Goal: Task Accomplishment & Management: Use online tool/utility

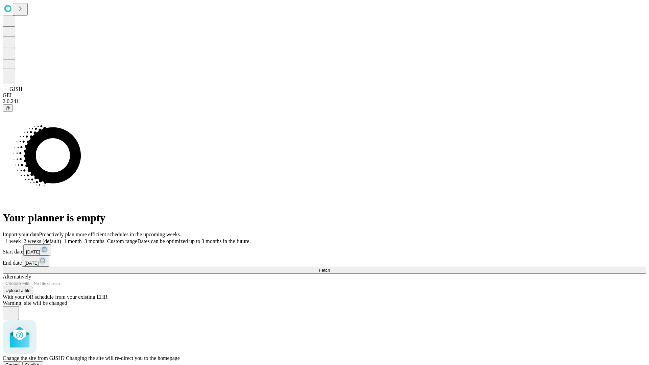
click at [41, 362] on span "Confirm" at bounding box center [33, 364] width 16 height 5
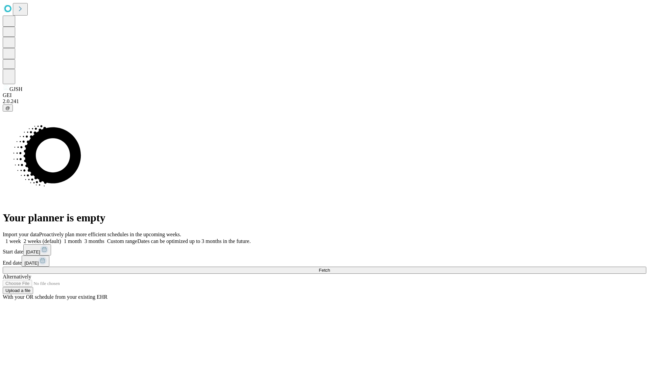
click at [82, 238] on label "1 month" at bounding box center [71, 241] width 21 height 6
click at [330, 268] on span "Fetch" at bounding box center [324, 270] width 11 height 5
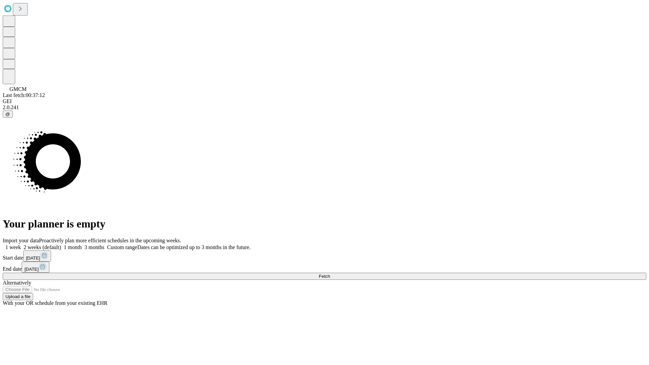
click at [82, 244] on label "1 month" at bounding box center [71, 247] width 21 height 6
click at [330, 274] on span "Fetch" at bounding box center [324, 276] width 11 height 5
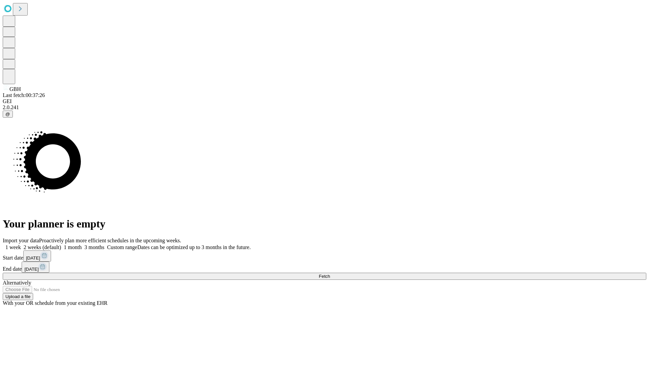
click at [82, 244] on label "1 month" at bounding box center [71, 247] width 21 height 6
click at [330, 274] on span "Fetch" at bounding box center [324, 276] width 11 height 5
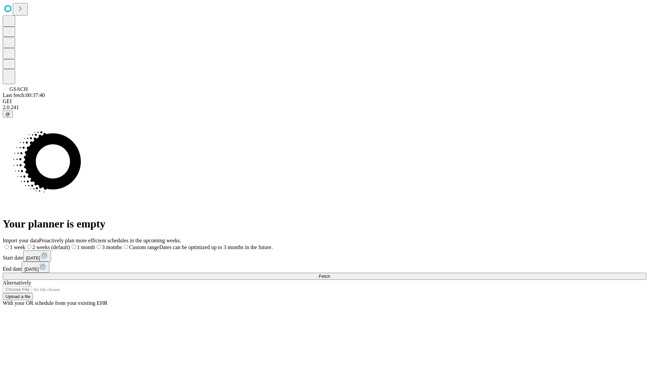
click at [330, 274] on span "Fetch" at bounding box center [324, 276] width 11 height 5
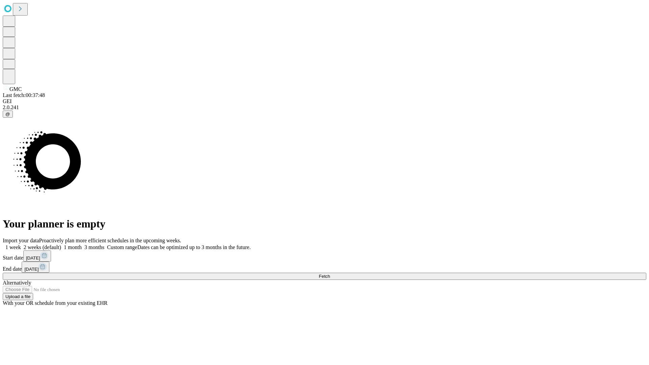
click at [82, 244] on label "1 month" at bounding box center [71, 247] width 21 height 6
click at [330, 274] on span "Fetch" at bounding box center [324, 276] width 11 height 5
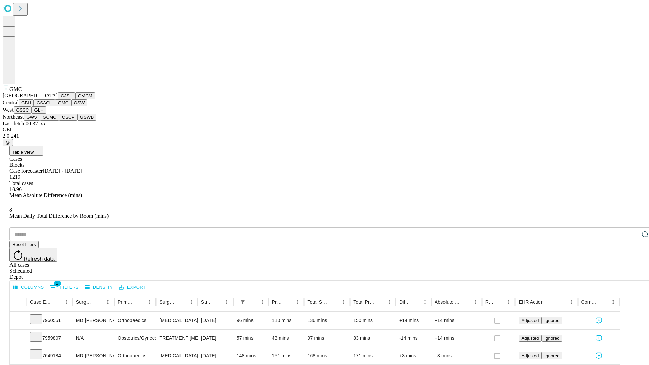
click at [71, 106] on button "OSW" at bounding box center [79, 102] width 16 height 7
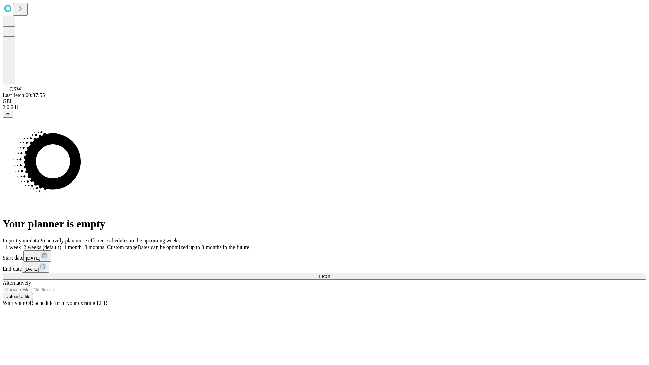
click at [82, 244] on label "1 month" at bounding box center [71, 247] width 21 height 6
click at [330, 274] on span "Fetch" at bounding box center [324, 276] width 11 height 5
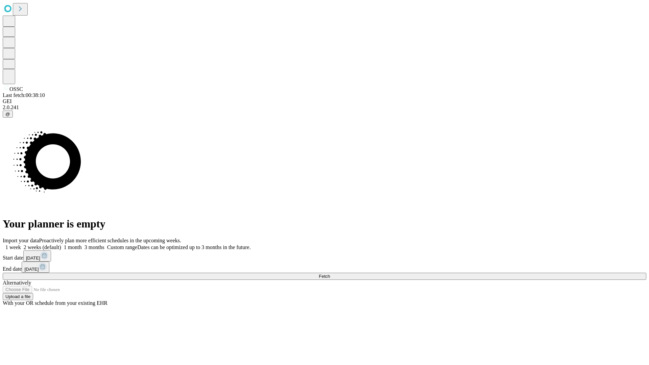
click at [82, 244] on label "1 month" at bounding box center [71, 247] width 21 height 6
click at [330, 274] on span "Fetch" at bounding box center [324, 276] width 11 height 5
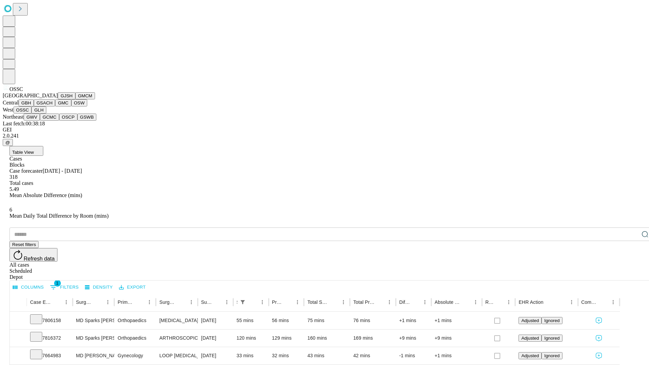
click at [46, 114] on button "GLH" at bounding box center [38, 109] width 15 height 7
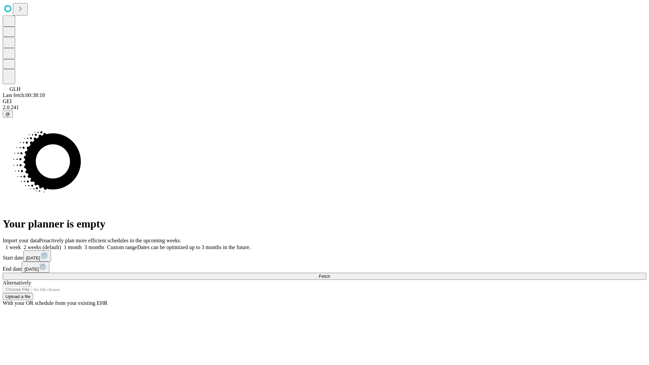
click at [82, 244] on label "1 month" at bounding box center [71, 247] width 21 height 6
click at [330, 274] on span "Fetch" at bounding box center [324, 276] width 11 height 5
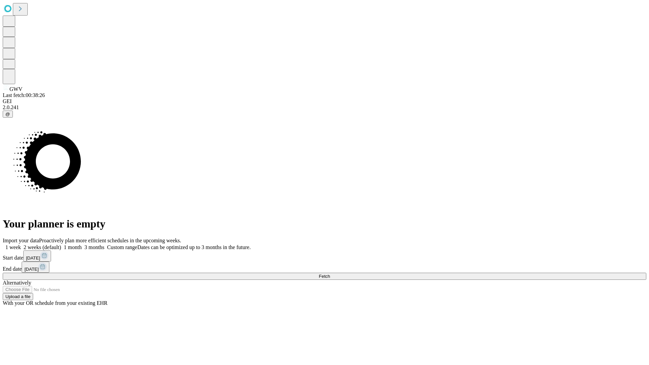
click at [82, 244] on label "1 month" at bounding box center [71, 247] width 21 height 6
click at [330, 274] on span "Fetch" at bounding box center [324, 276] width 11 height 5
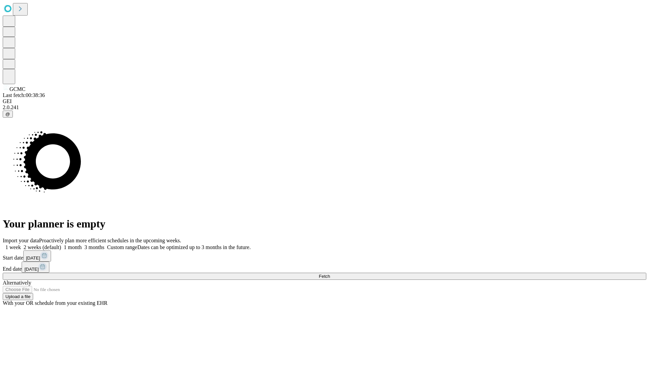
click at [82, 244] on label "1 month" at bounding box center [71, 247] width 21 height 6
click at [330, 274] on span "Fetch" at bounding box center [324, 276] width 11 height 5
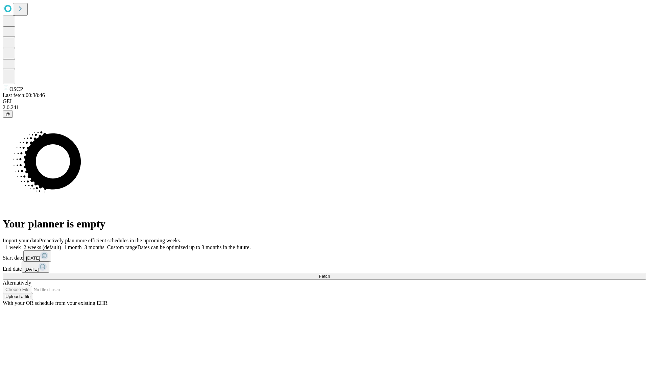
click at [82, 244] on label "1 month" at bounding box center [71, 247] width 21 height 6
click at [330, 274] on span "Fetch" at bounding box center [324, 276] width 11 height 5
